Goal: Contribute content

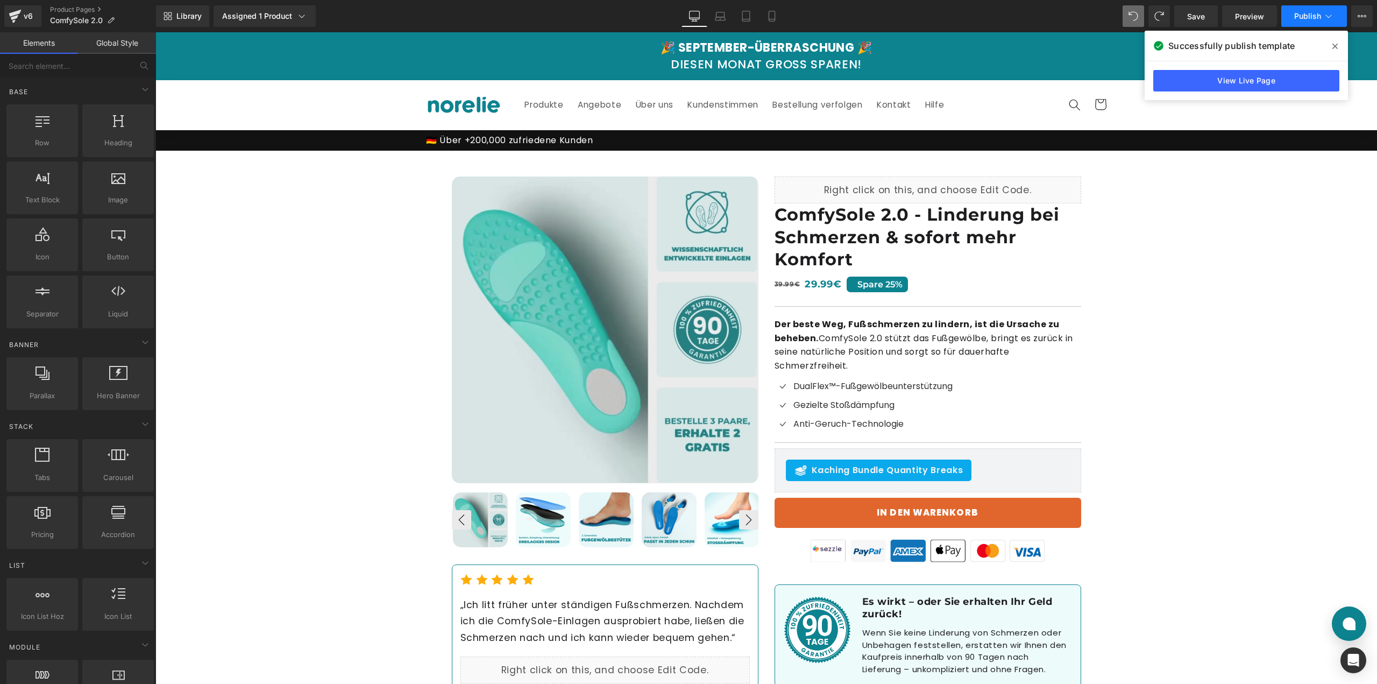
click at [1289, 11] on button "Publish" at bounding box center [1314, 16] width 66 height 22
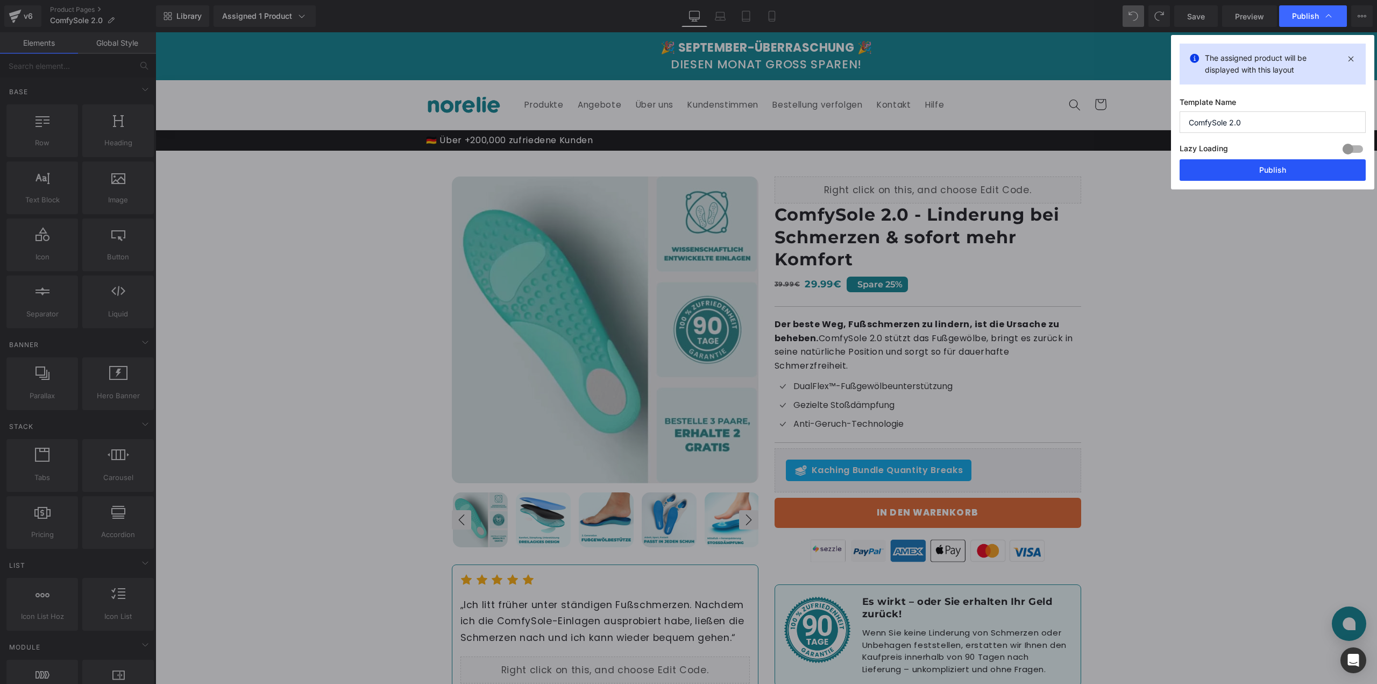
click at [1239, 172] on button "Publish" at bounding box center [1273, 170] width 186 height 22
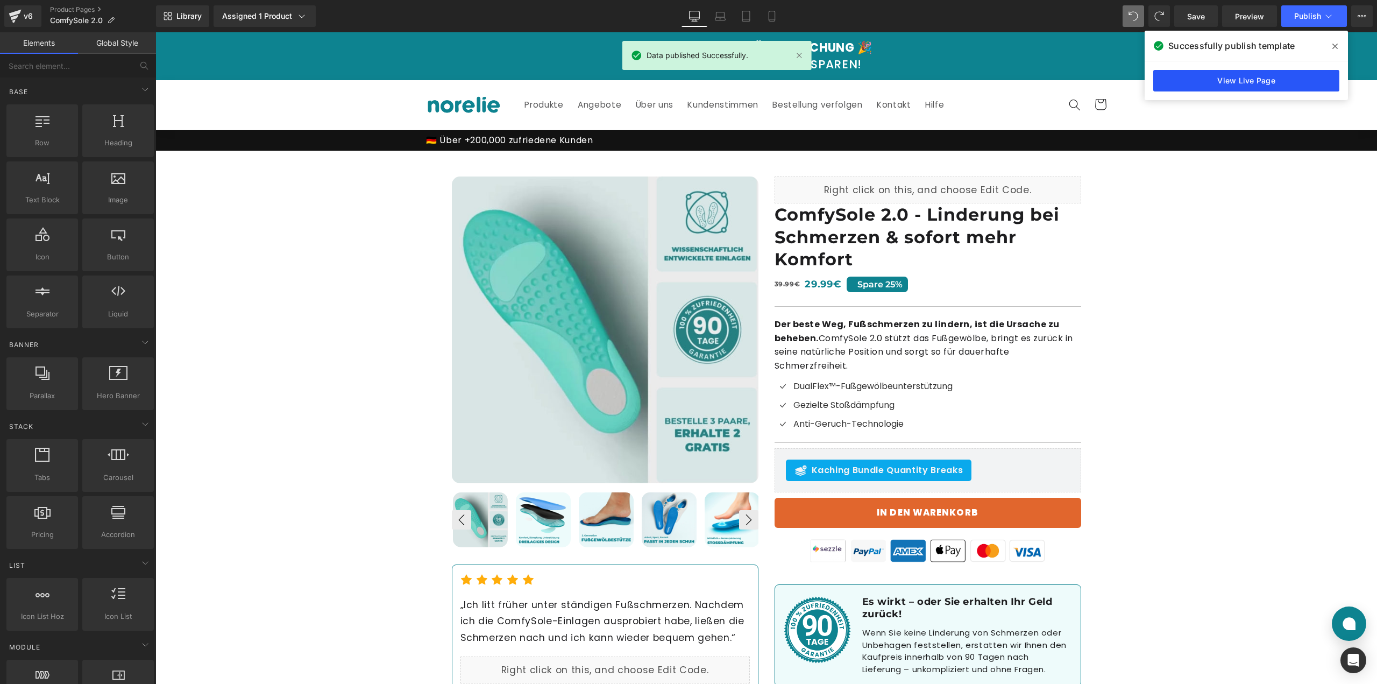
click at [1203, 81] on link "View Live Page" at bounding box center [1246, 81] width 186 height 22
